Goal: Task Accomplishment & Management: Manage account settings

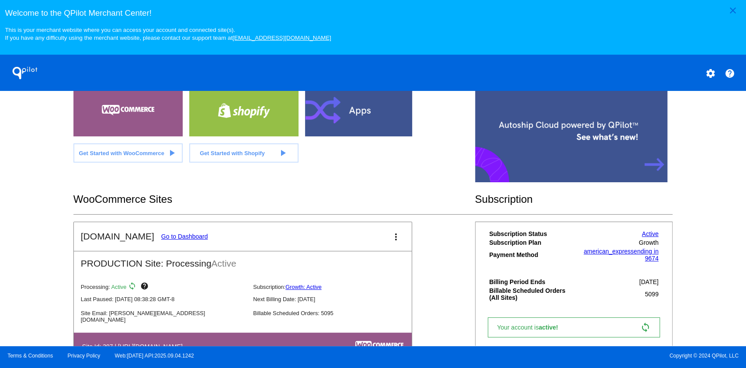
scroll to position [233, 0]
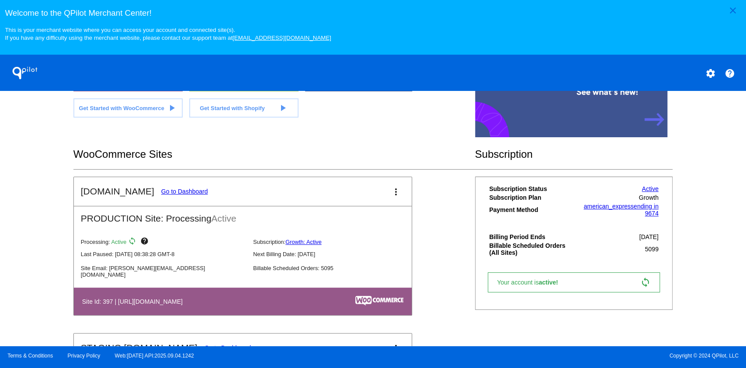
click at [176, 194] on link "Go to Dashboard" at bounding box center [184, 191] width 47 height 7
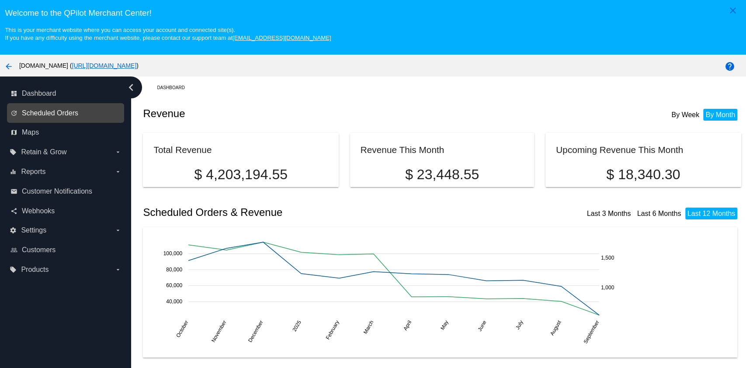
click at [71, 114] on span "Scheduled Orders" at bounding box center [50, 113] width 56 height 8
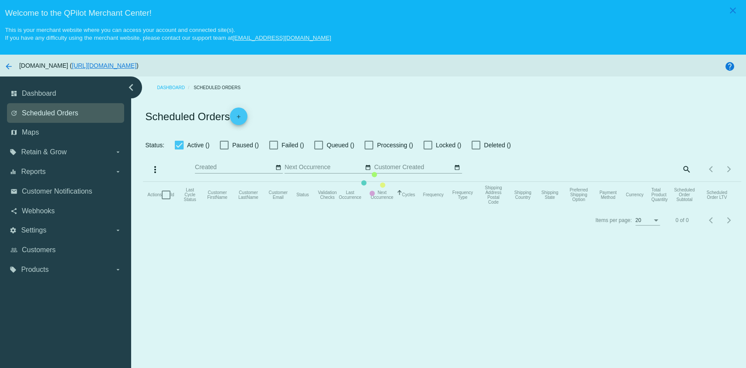
click at [143, 182] on mat-table "Actions Id Last Cycle Status Customer FirstName Customer LastName Customer Emai…" at bounding box center [442, 195] width 598 height 26
checkbox input "true"
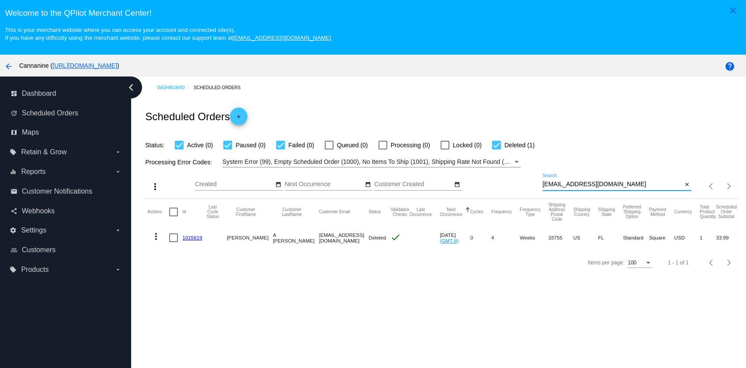
click at [609, 182] on input "[EMAIL_ADDRESS][DOMAIN_NAME]" at bounding box center [612, 184] width 140 height 7
drag, startPoint x: 609, startPoint y: 182, endPoint x: 604, endPoint y: 182, distance: 5.2
click at [608, 182] on input "[EMAIL_ADDRESS][DOMAIN_NAME]" at bounding box center [612, 184] width 140 height 7
paste input "[EMAIL_ADDRESS]"
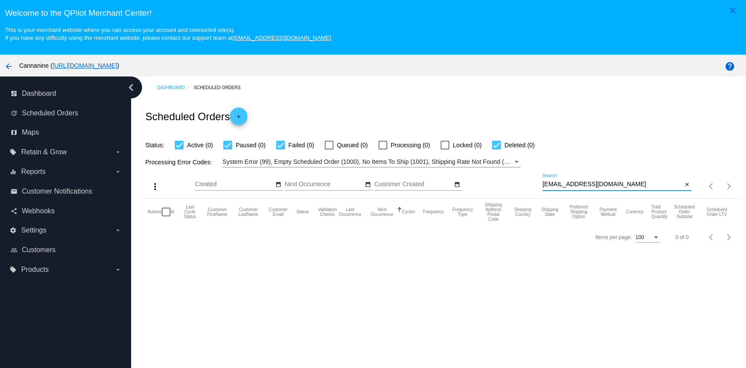
click at [598, 186] on input "[EMAIL_ADDRESS][DOMAIN_NAME]" at bounding box center [612, 184] width 140 height 7
click at [615, 181] on div "[EMAIL_ADDRESS][DOMAIN_NAME] Search" at bounding box center [612, 182] width 140 height 17
click at [598, 185] on input "[EMAIL_ADDRESS][DOMAIN_NAME]" at bounding box center [612, 184] width 140 height 7
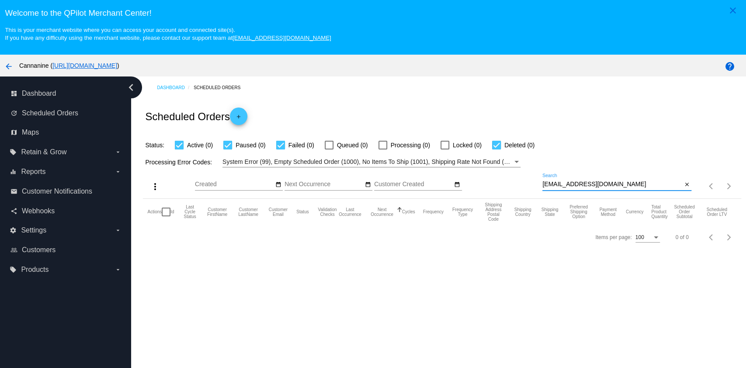
click at [598, 185] on input "[EMAIL_ADDRESS][DOMAIN_NAME]" at bounding box center [612, 184] width 140 height 7
paste input "[EMAIL_ADDRESS]"
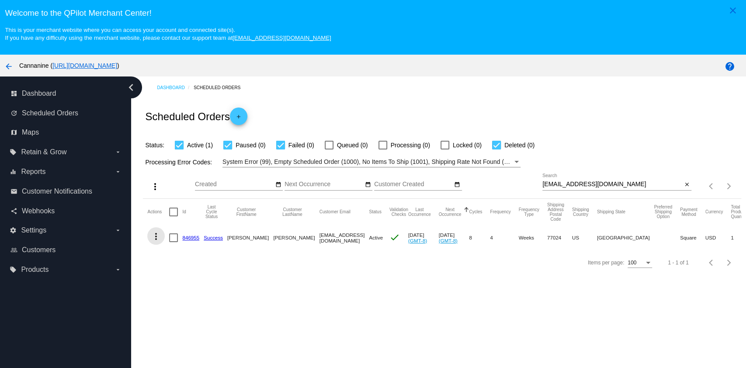
click at [153, 237] on mat-icon "more_vert" at bounding box center [156, 236] width 10 height 10
drag, startPoint x: 218, startPoint y: 345, endPoint x: 394, endPoint y: 324, distance: 177.8
click at [391, 325] on div "info View Event Logs history View Cycles History cached Process Now edit View /…" at bounding box center [373, 184] width 746 height 368
drag, startPoint x: 408, startPoint y: 321, endPoint x: 554, endPoint y: 349, distance: 148.6
click at [421, 324] on div at bounding box center [373, 184] width 746 height 368
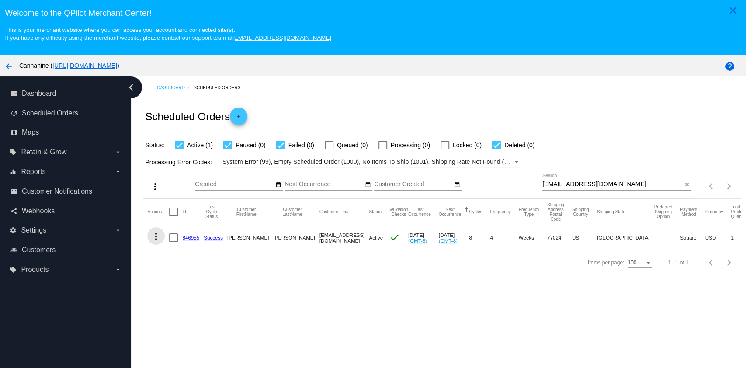
click at [153, 240] on mat-icon "more_vert" at bounding box center [156, 236] width 10 height 10
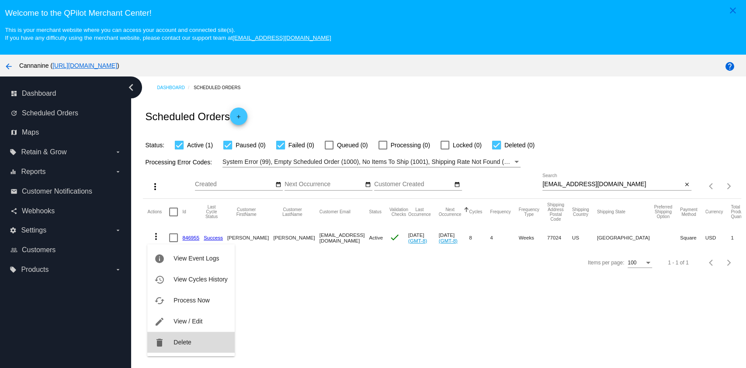
click at [187, 346] on button "delete Delete" at bounding box center [190, 342] width 87 height 21
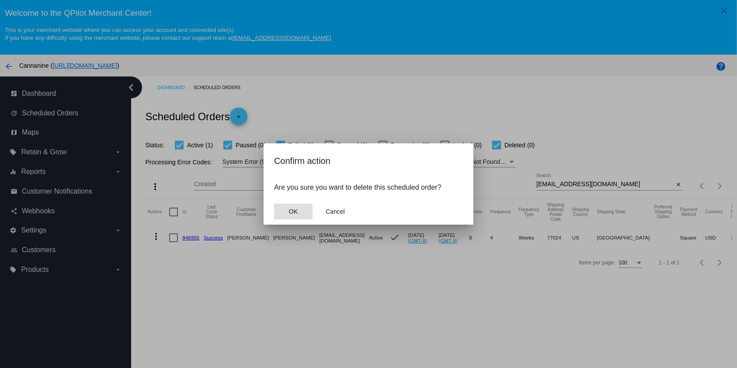
click at [289, 205] on button "OK" at bounding box center [293, 212] width 38 height 16
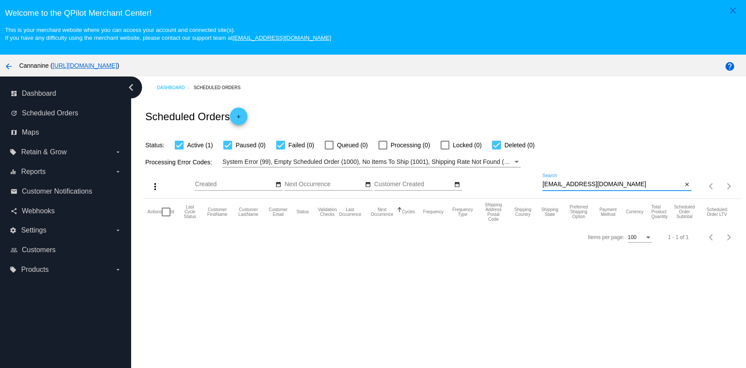
click at [659, 184] on input "[EMAIL_ADDRESS][DOMAIN_NAME]" at bounding box center [612, 184] width 140 height 7
type input "[EMAIL_ADDRESS][DOMAIN_NAME]"
